Goal: Find specific page/section: Find specific page/section

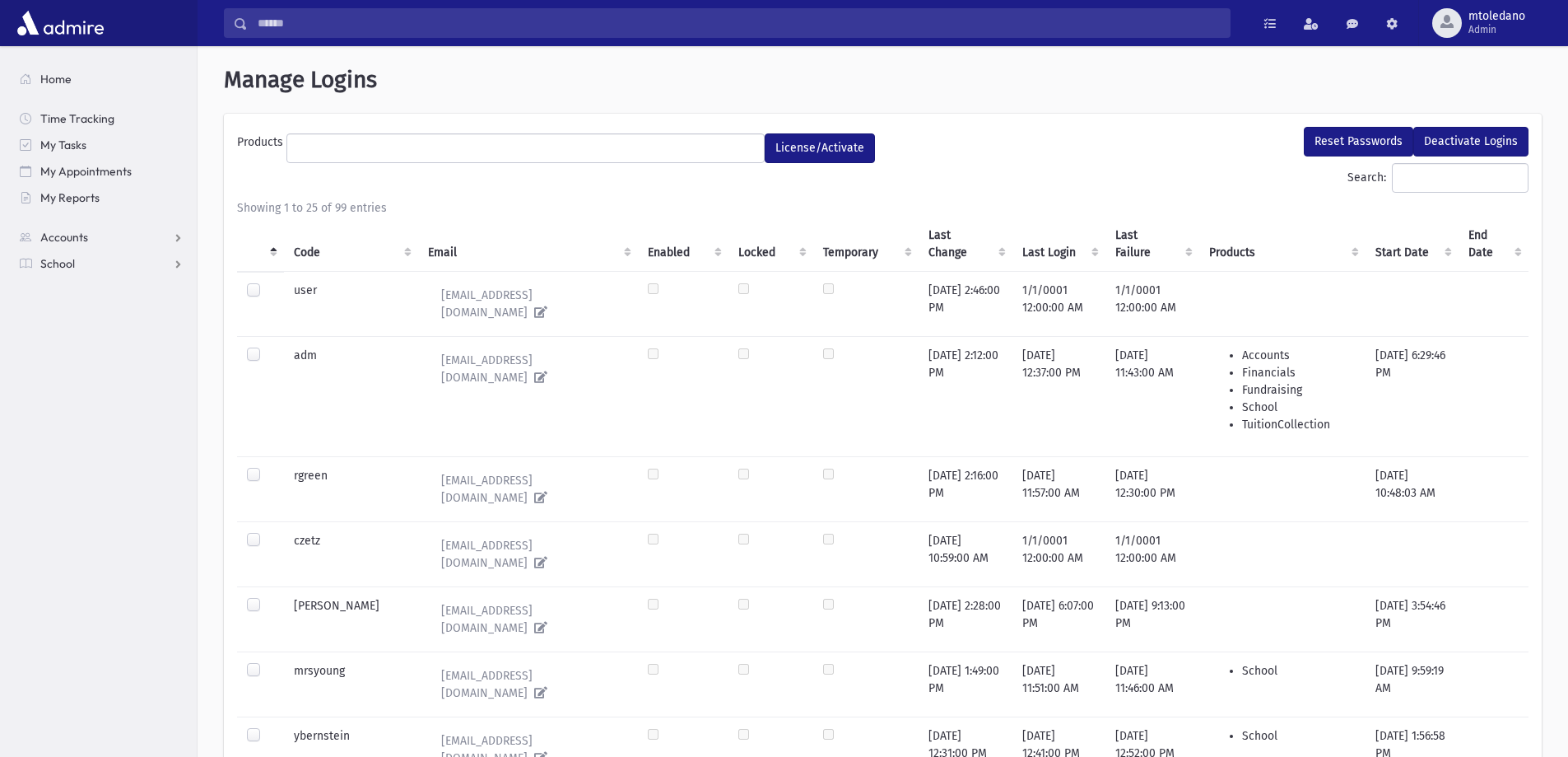
select select
click at [66, 268] on span "School" at bounding box center [57, 264] width 34 height 15
click at [87, 289] on span "Students" at bounding box center [72, 290] width 46 height 15
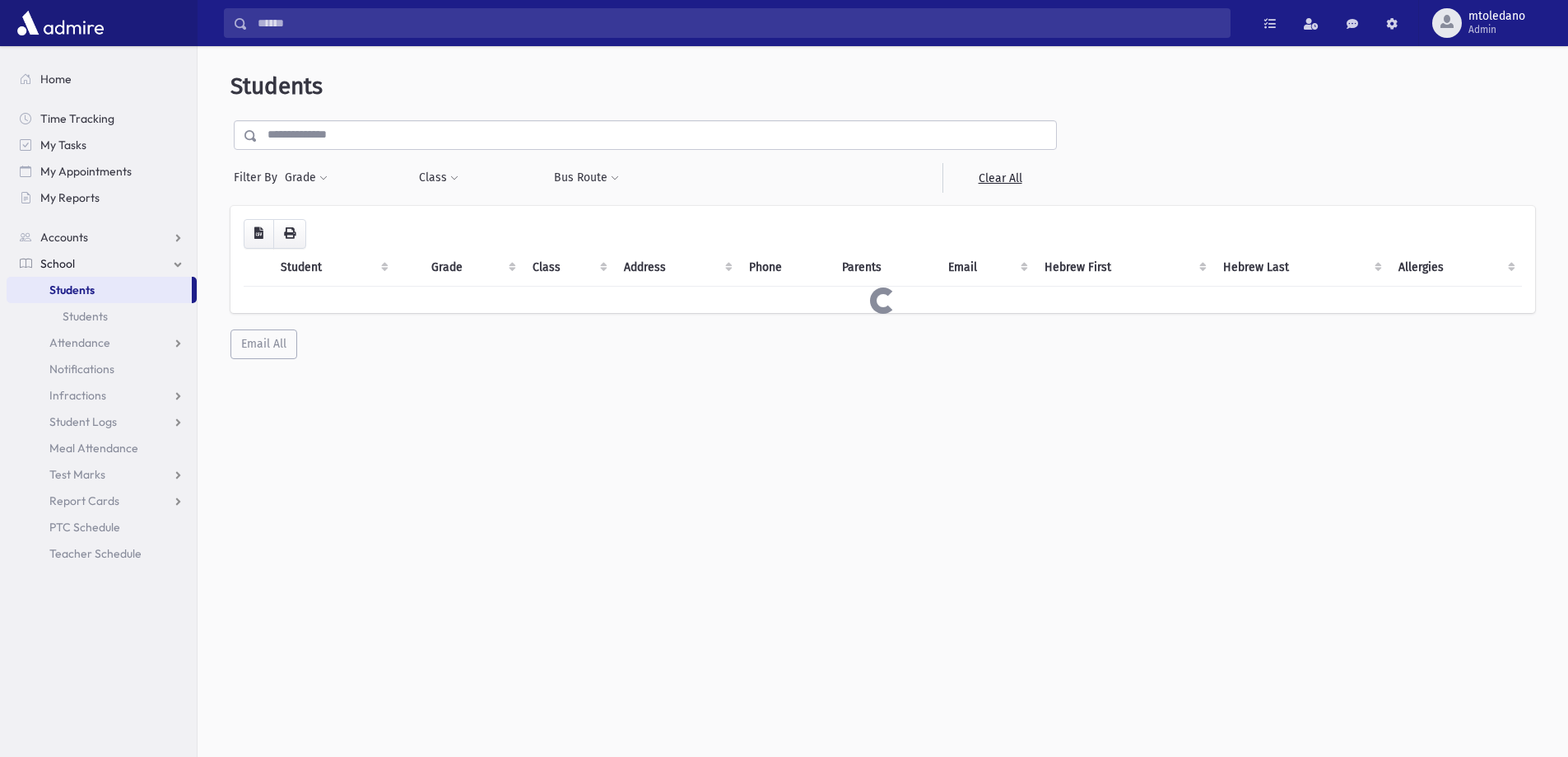
drag, startPoint x: 354, startPoint y: 128, endPoint x: 346, endPoint y: 134, distance: 10.0
click at [354, 128] on input "text" at bounding box center [657, 135] width 798 height 30
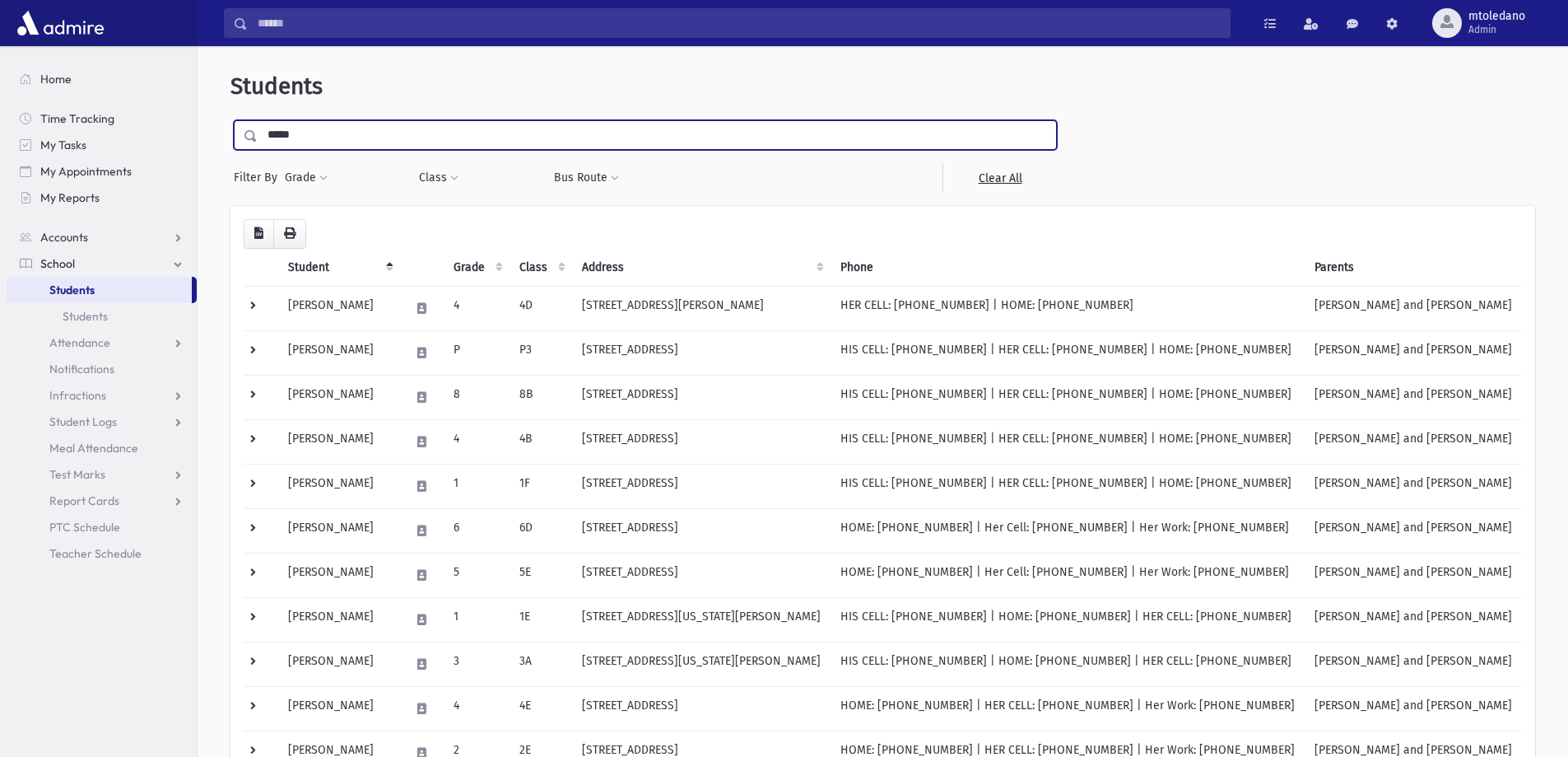
type input "*****"
click at [231, 120] on input "submit" at bounding box center [254, 131] width 47 height 22
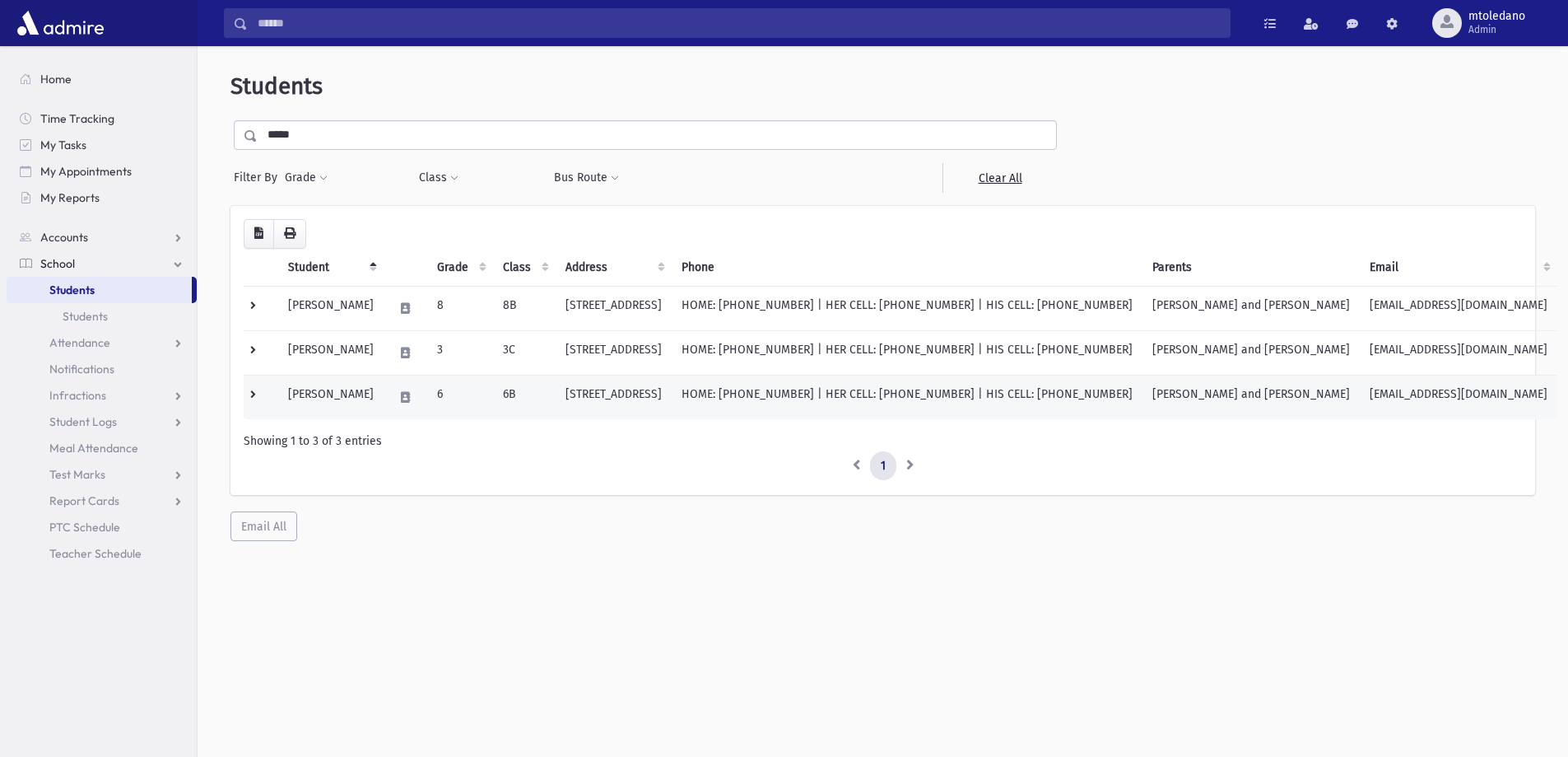
click at [328, 399] on td "[PERSON_NAME]" at bounding box center [330, 397] width 105 height 45
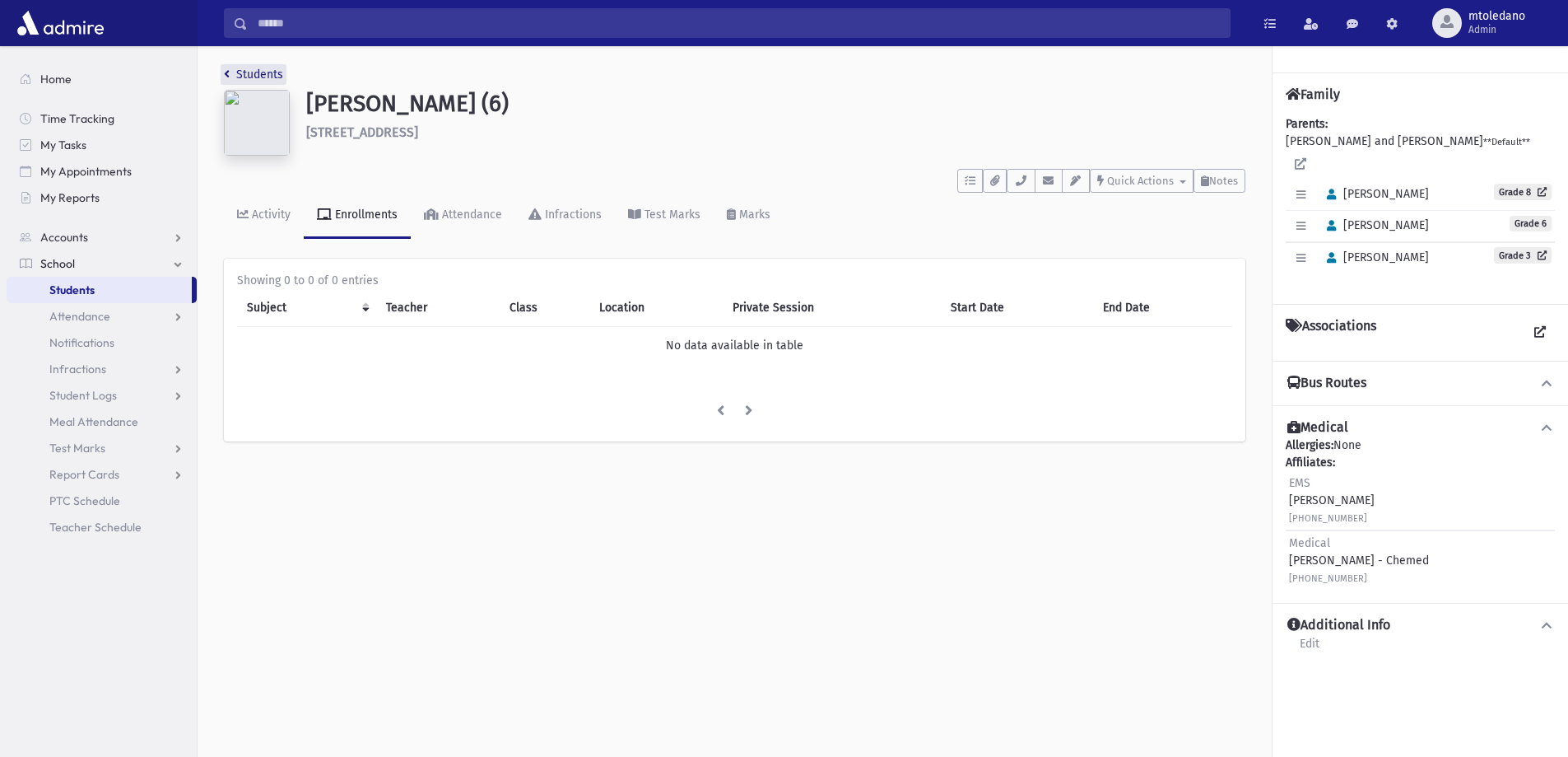
click at [231, 72] on link "Students" at bounding box center [254, 74] width 60 height 14
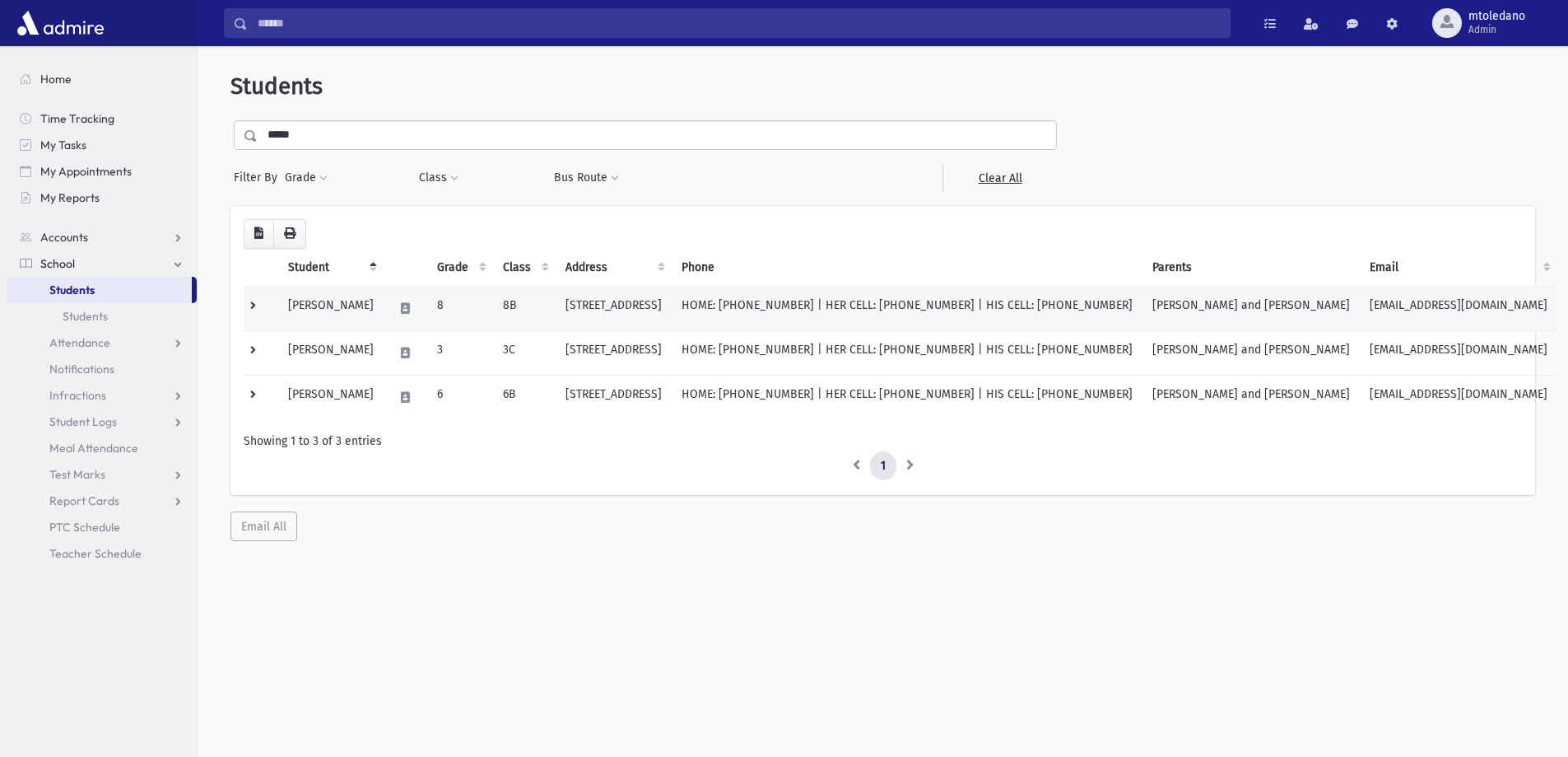
click at [364, 309] on td "[PERSON_NAME]" at bounding box center [330, 308] width 105 height 45
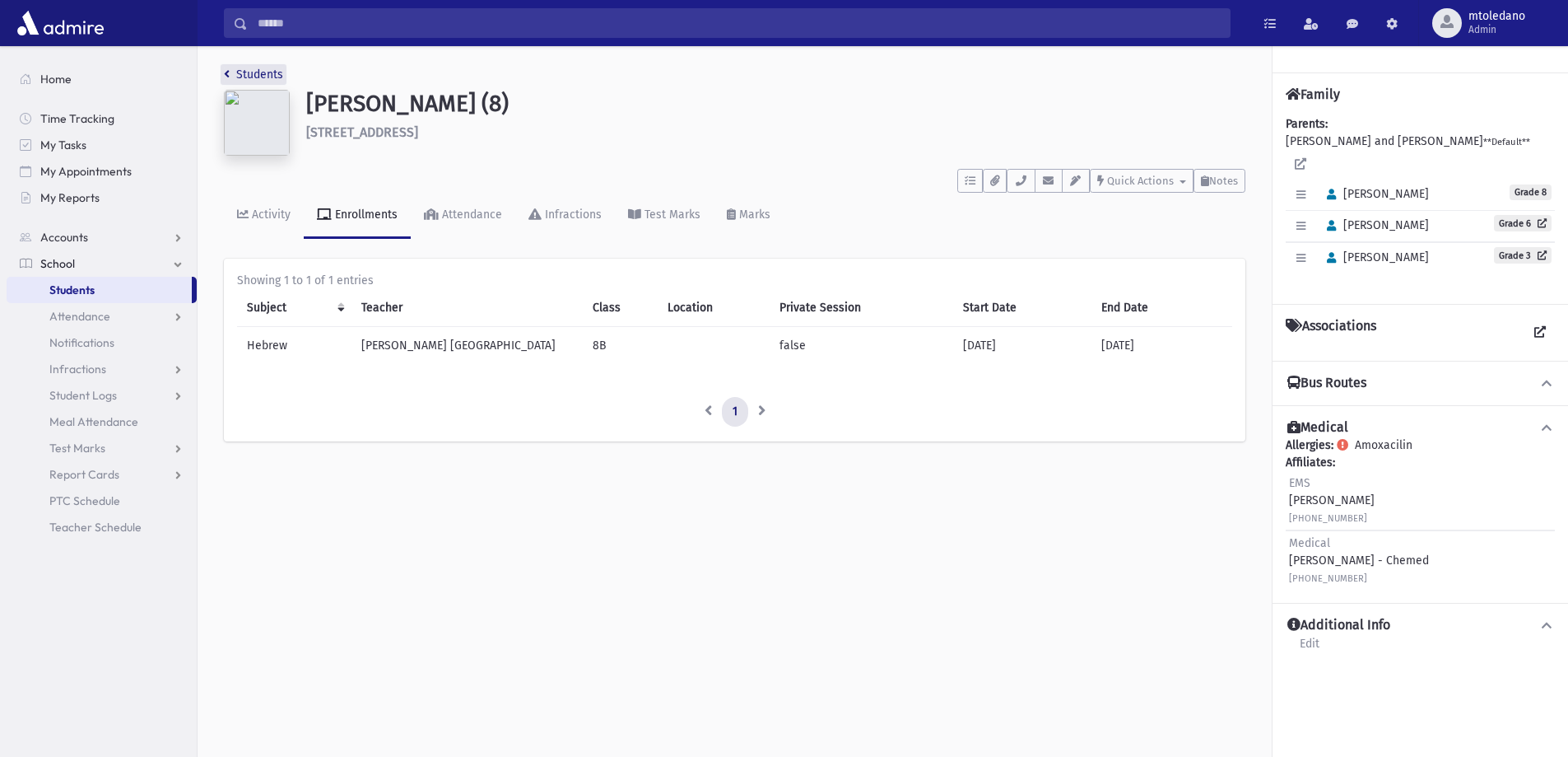
click at [243, 72] on link "Students" at bounding box center [254, 74] width 60 height 14
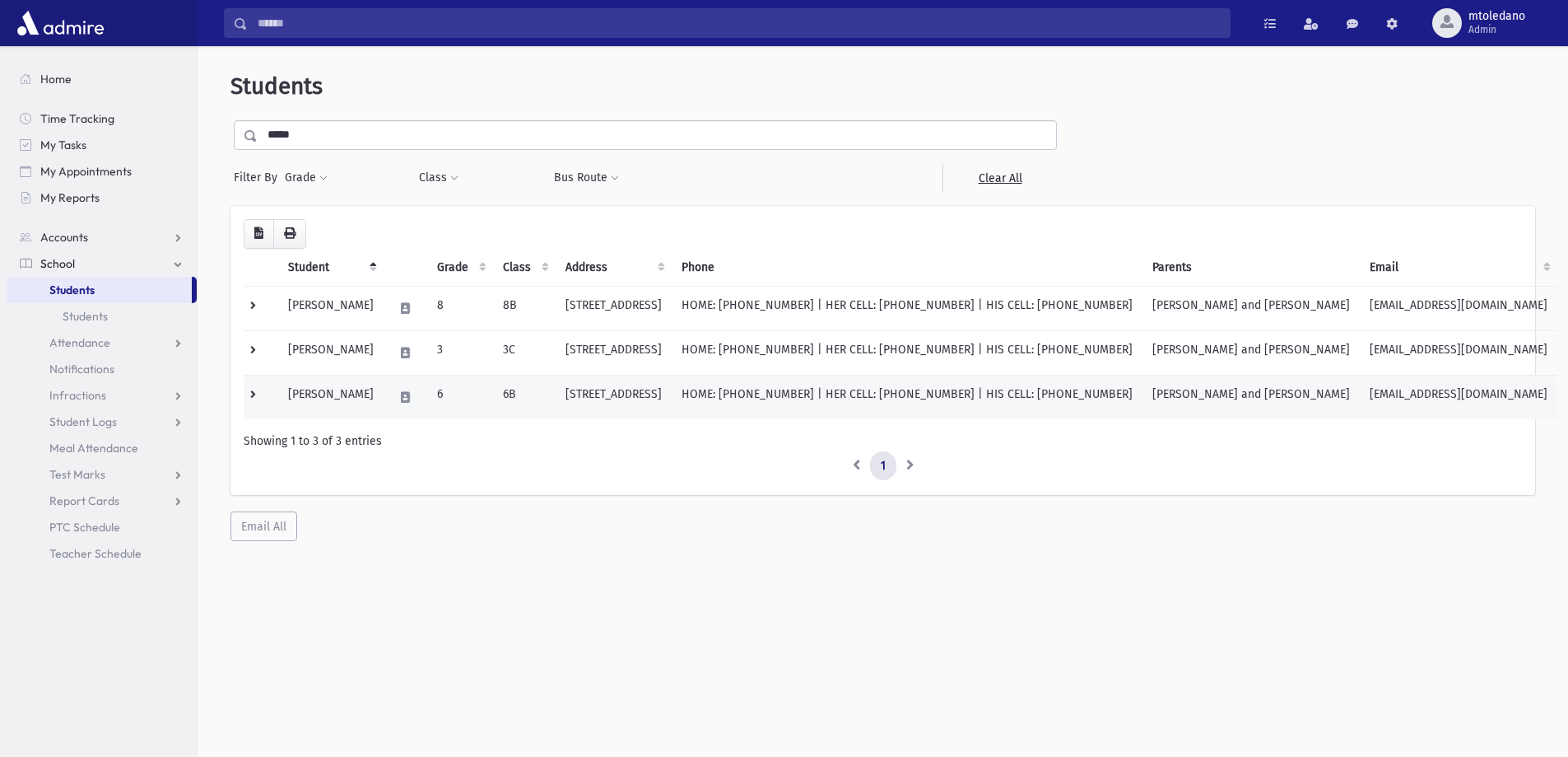
click at [331, 396] on td "[PERSON_NAME]" at bounding box center [330, 397] width 105 height 45
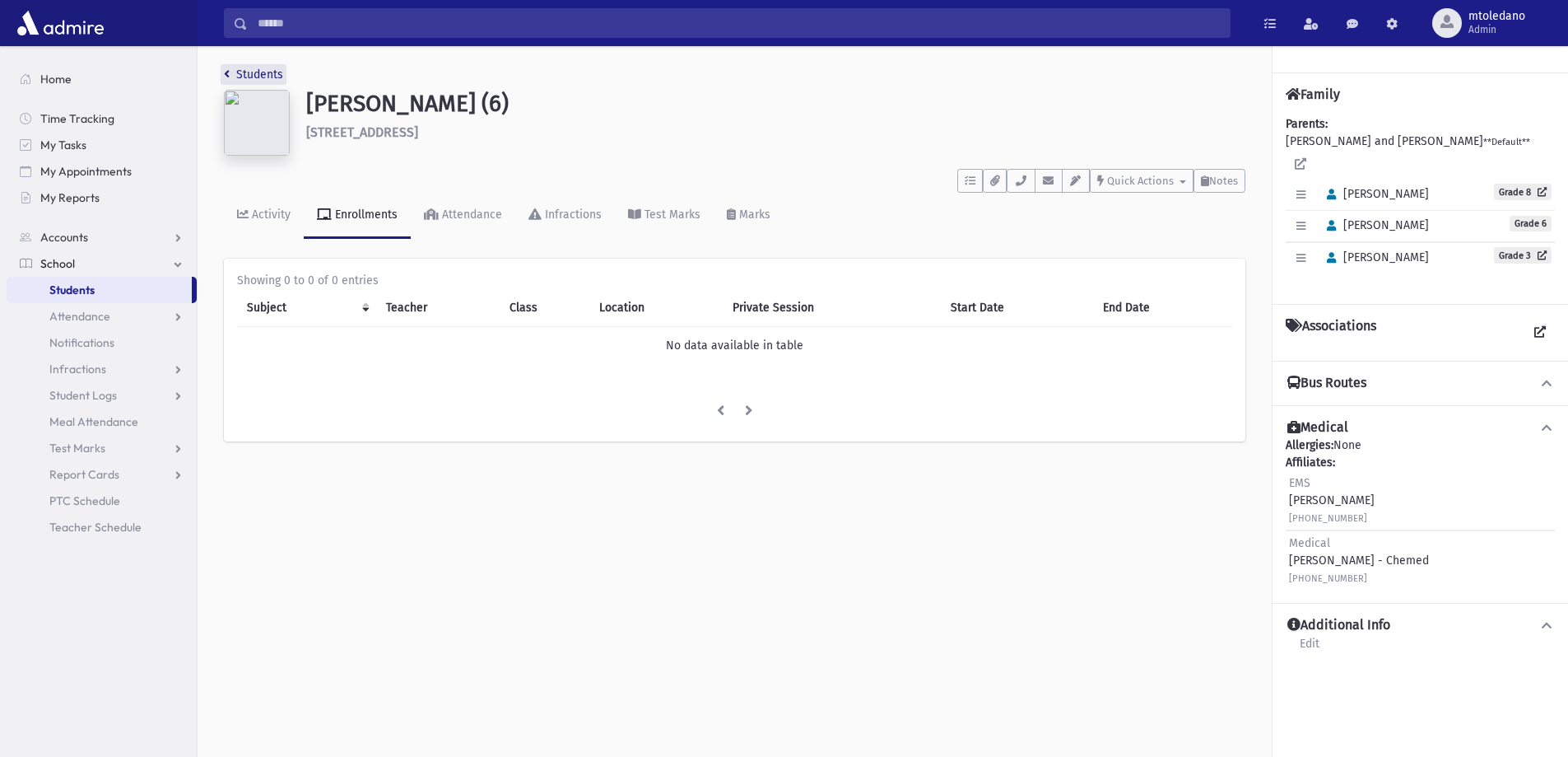
click at [257, 74] on link "Students" at bounding box center [254, 74] width 60 height 14
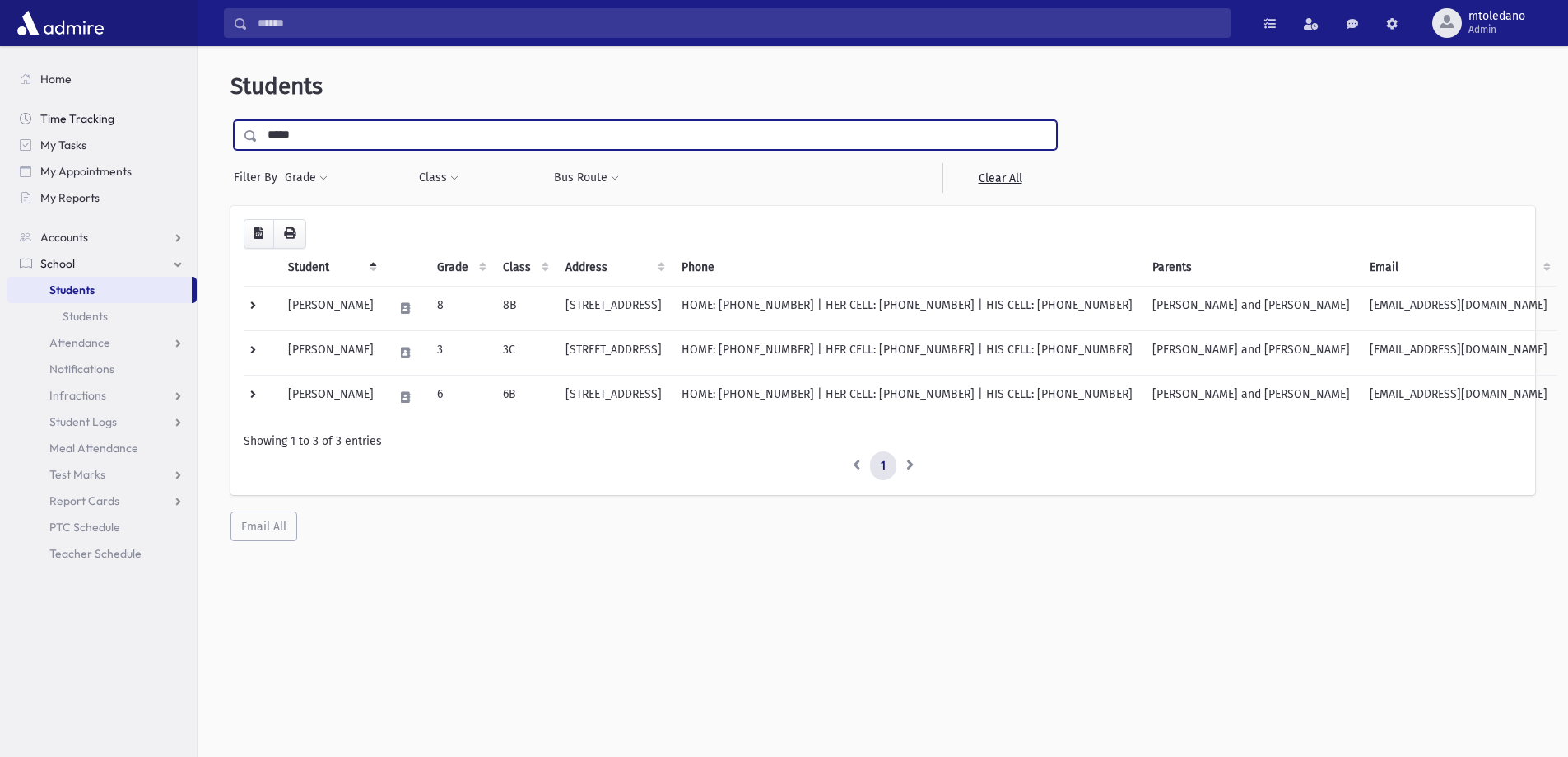
drag, startPoint x: 337, startPoint y: 130, endPoint x: 64, endPoint y: 119, distance: 273.2
click at [73, 130] on div "Search Results All Accounts" at bounding box center [784, 400] width 1568 height 801
type input "****"
click at [231, 120] on input "submit" at bounding box center [254, 131] width 47 height 22
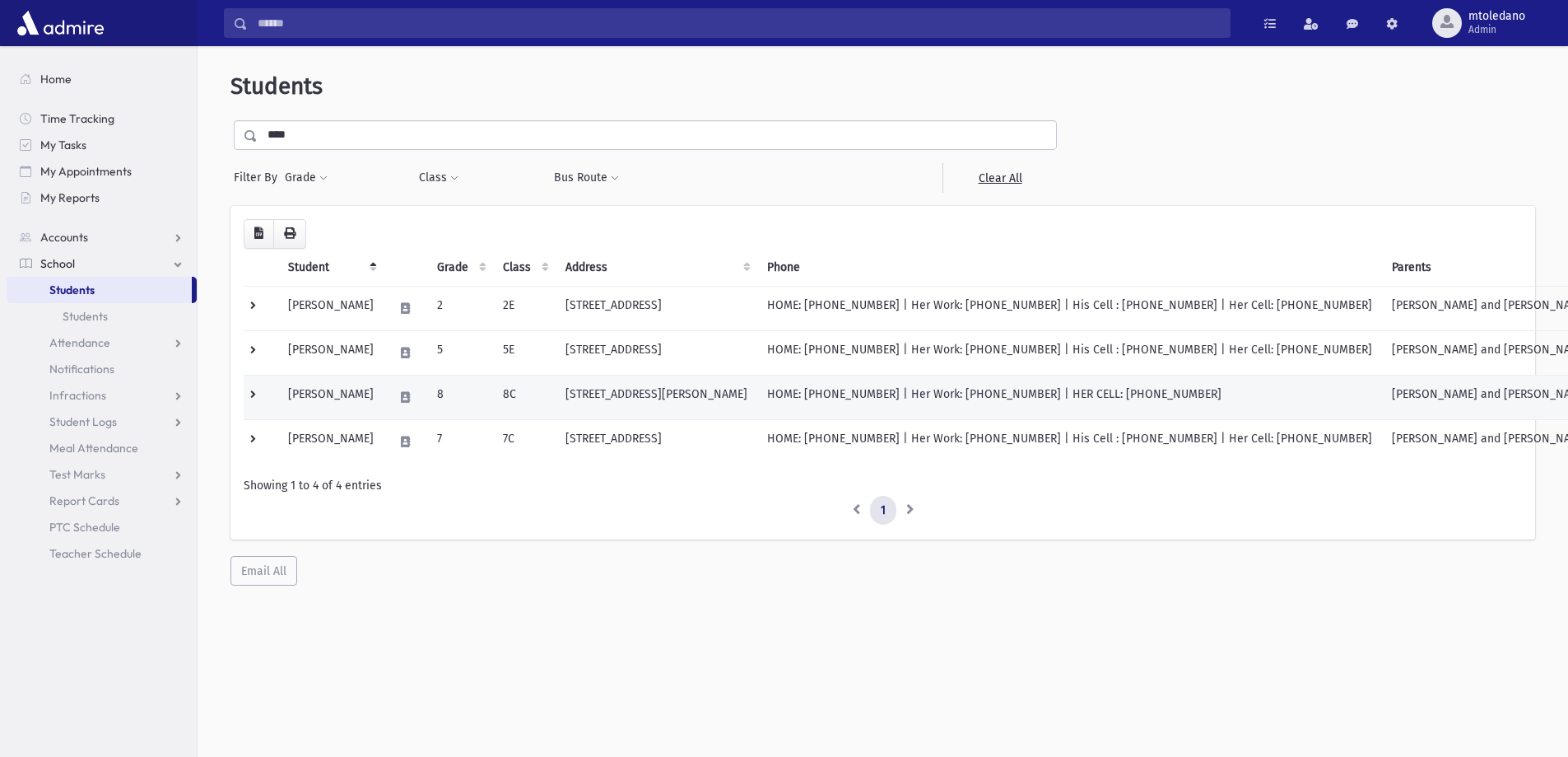
click at [333, 396] on td "Fass, Yisroel Moshe" at bounding box center [330, 397] width 105 height 45
